Goal: Information Seeking & Learning: Learn about a topic

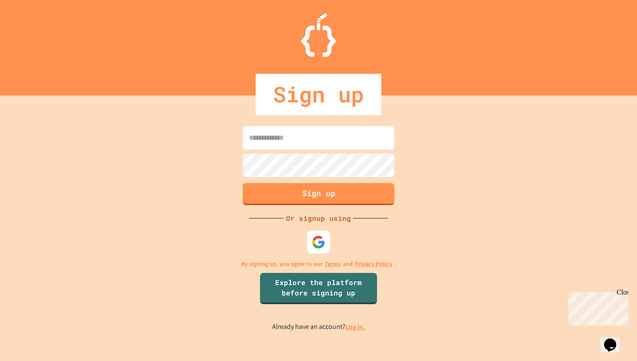
click at [312, 242] on img at bounding box center [319, 242] width 14 height 14
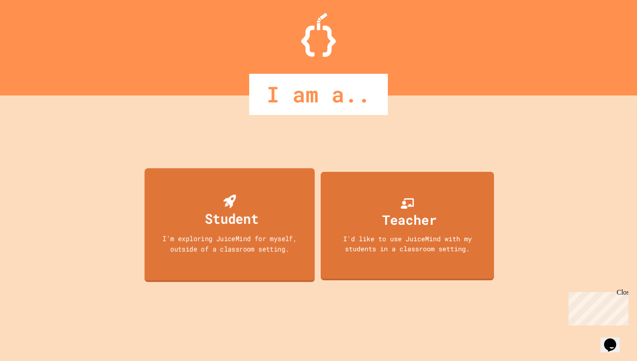
click at [232, 236] on div "I'm exploring JuiceMind for myself, outside of a classroom setting." at bounding box center [229, 243] width 153 height 20
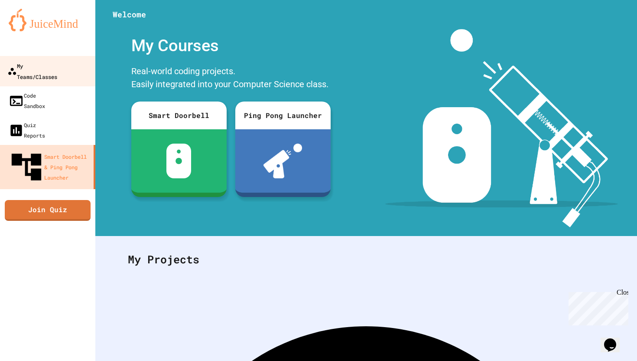
click at [49, 70] on div "My Teams/Classes" at bounding box center [32, 70] width 50 height 21
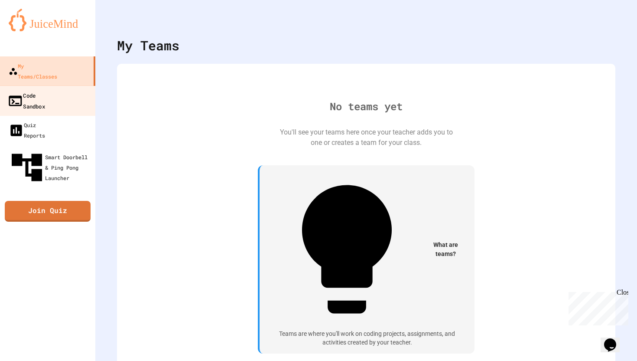
click at [45, 90] on div "Code Sandbox" at bounding box center [26, 100] width 38 height 21
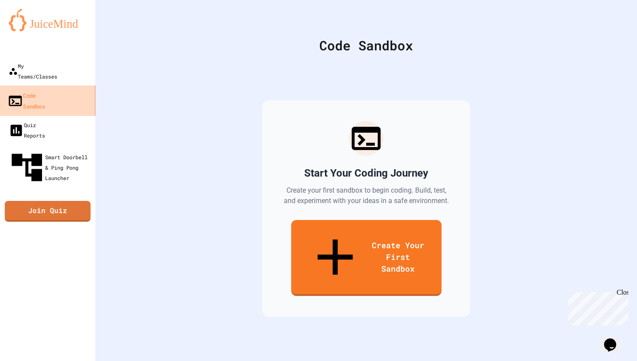
click at [60, 93] on link "Code Sandbox" at bounding box center [48, 100] width 98 height 30
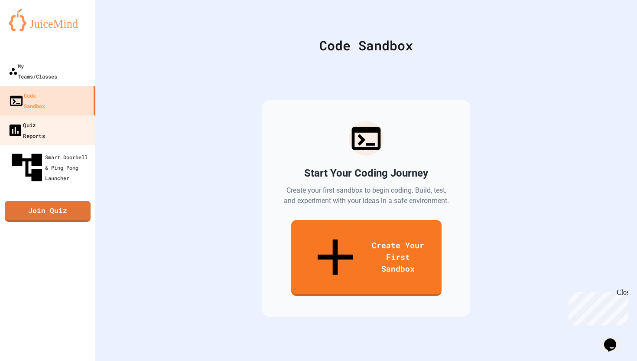
click at [59, 115] on link "Quiz Reports" at bounding box center [48, 130] width 98 height 30
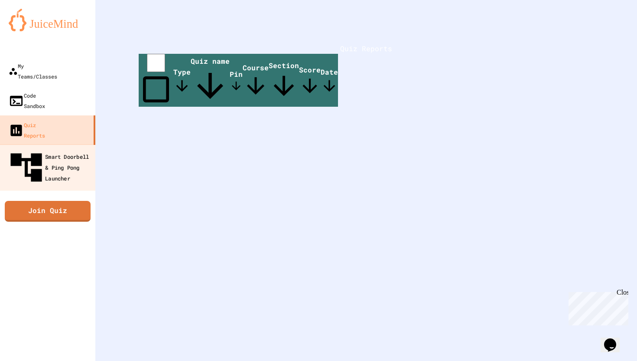
click at [70, 149] on div "Smart Doorbell & Ping Pong Launcher" at bounding box center [50, 168] width 86 height 38
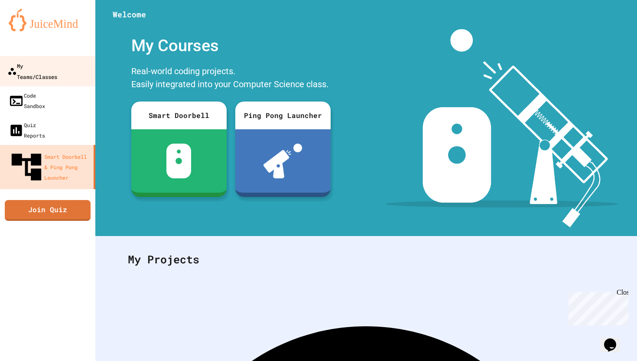
click at [0, 145] on link "Smart Doorbell & Ping Pong Launcher" at bounding box center [47, 167] width 95 height 44
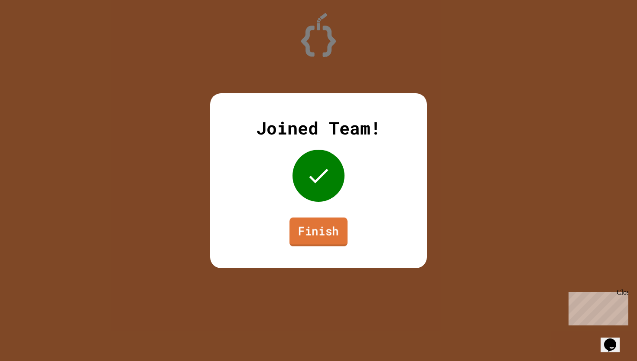
click at [318, 232] on link "Finish" at bounding box center [318, 231] width 58 height 29
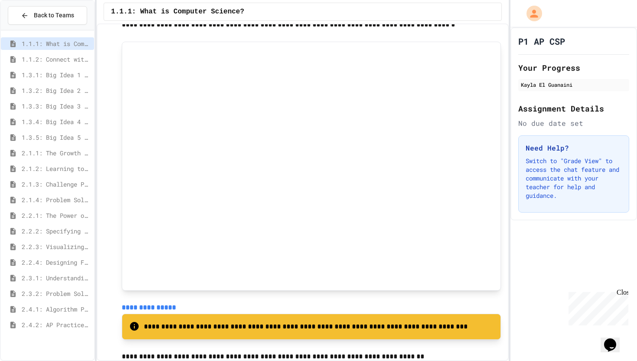
scroll to position [1380, 0]
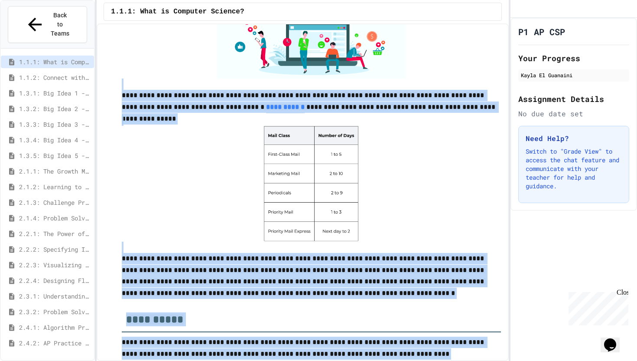
scroll to position [2488, 0]
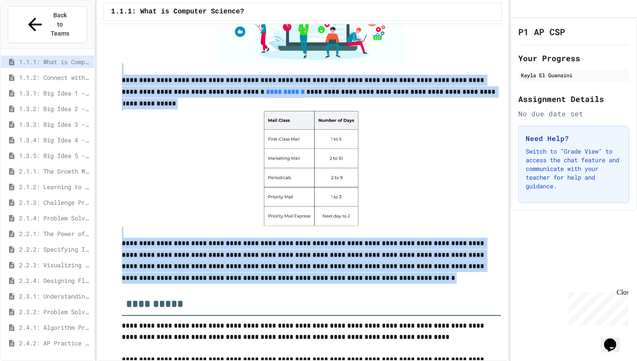
drag, startPoint x: 115, startPoint y: 98, endPoint x: 422, endPoint y: 290, distance: 361.3
copy div "**********"
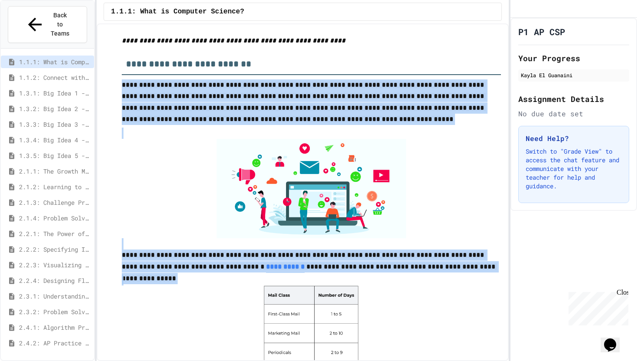
scroll to position [2284, 0]
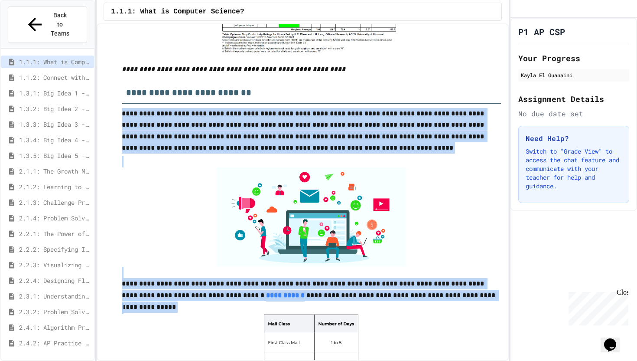
click at [217, 206] on img at bounding box center [311, 216] width 189 height 99
